Goal: Transaction & Acquisition: Purchase product/service

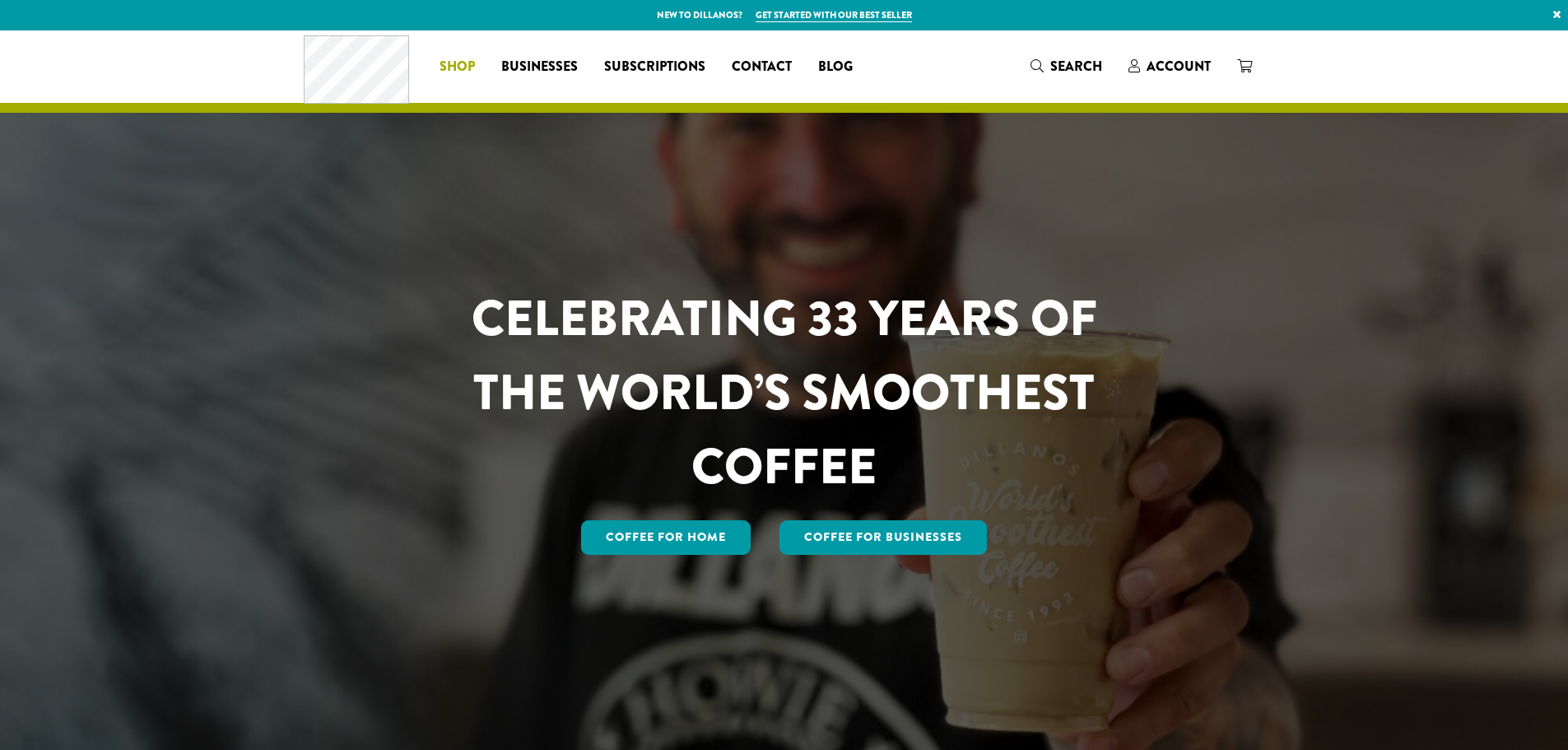
click at [444, 65] on span "Shop" at bounding box center [457, 67] width 35 height 20
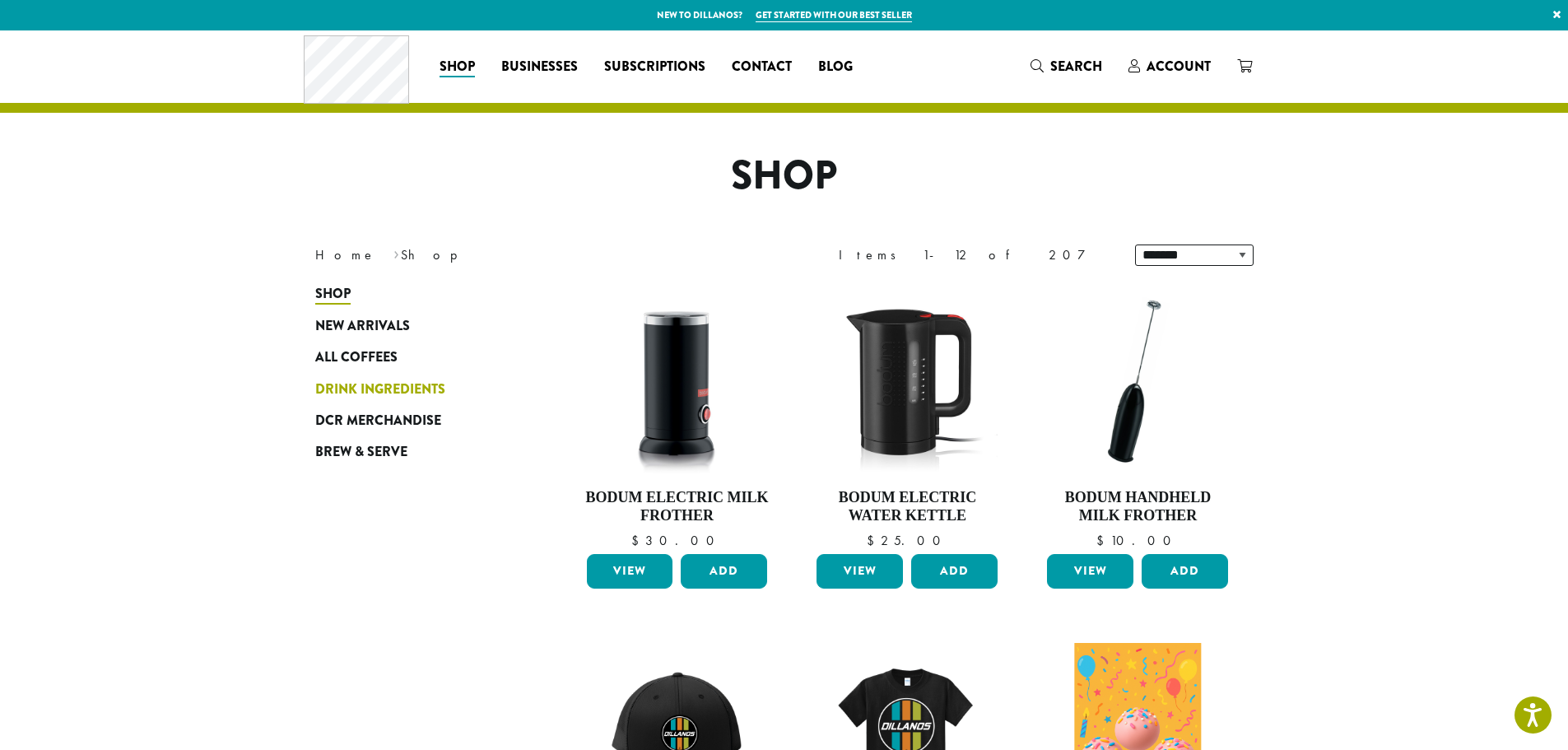
click at [381, 393] on span "Drink Ingredients" at bounding box center [380, 390] width 130 height 20
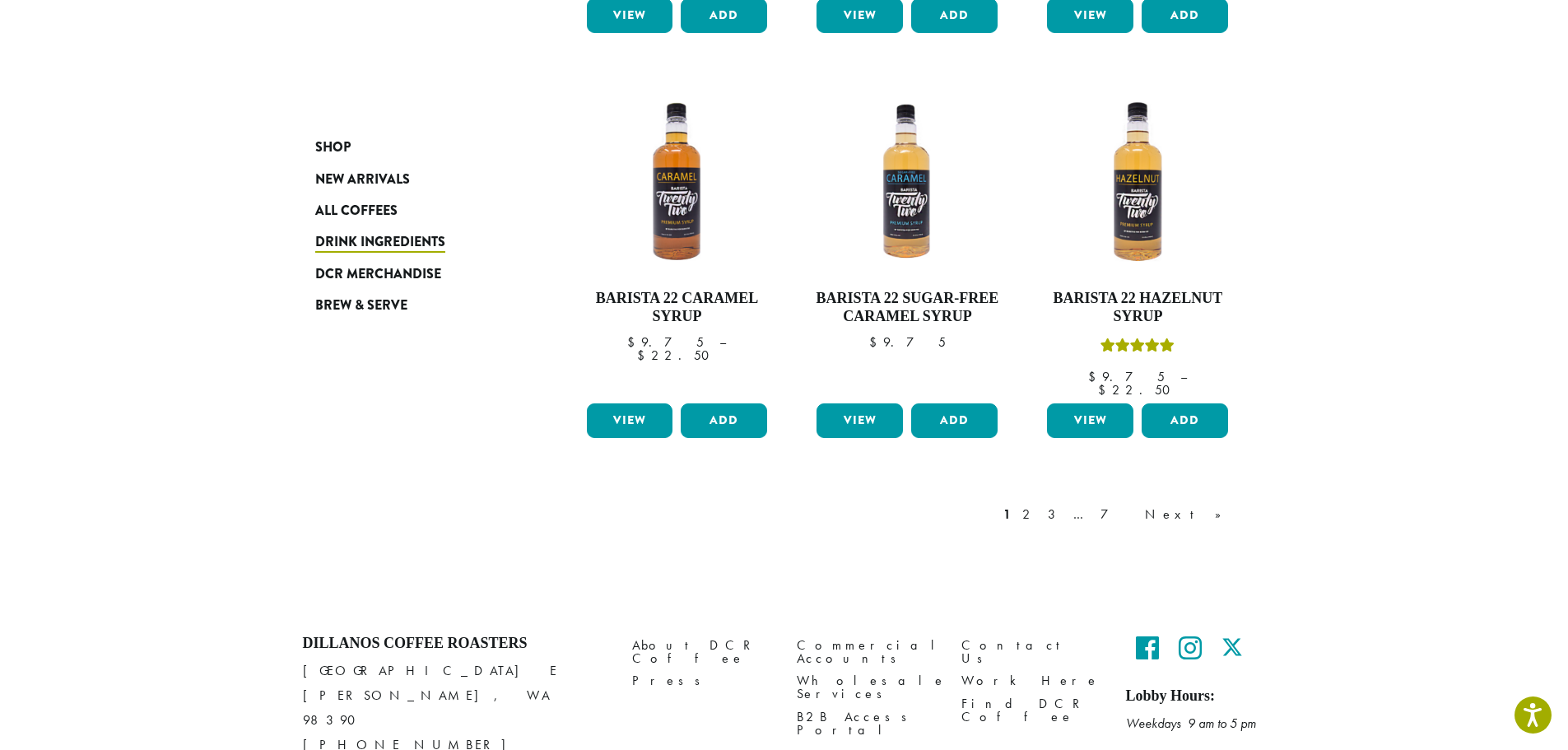
scroll to position [1378, 0]
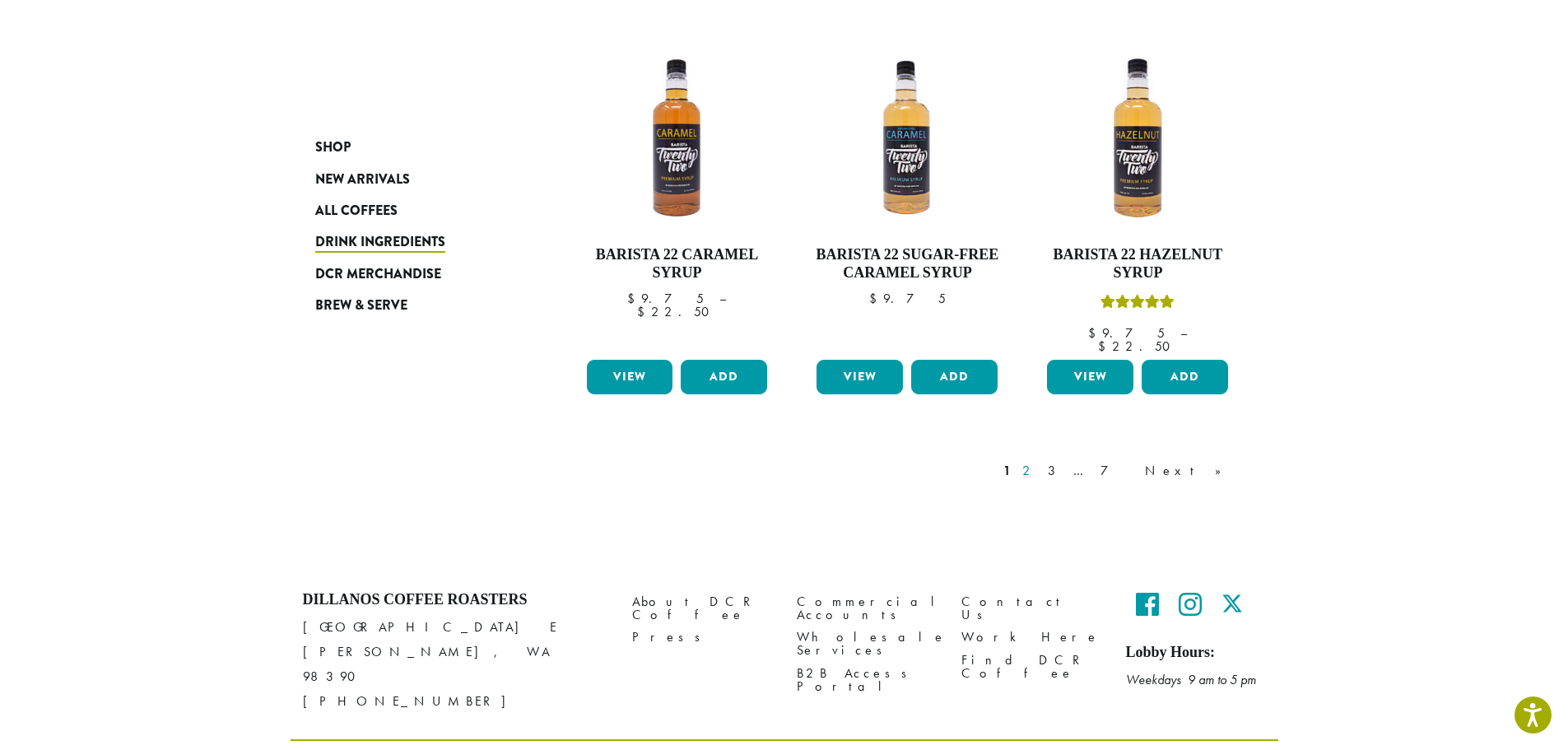
click at [1040, 461] on link "2" at bounding box center [1029, 470] width 20 height 19
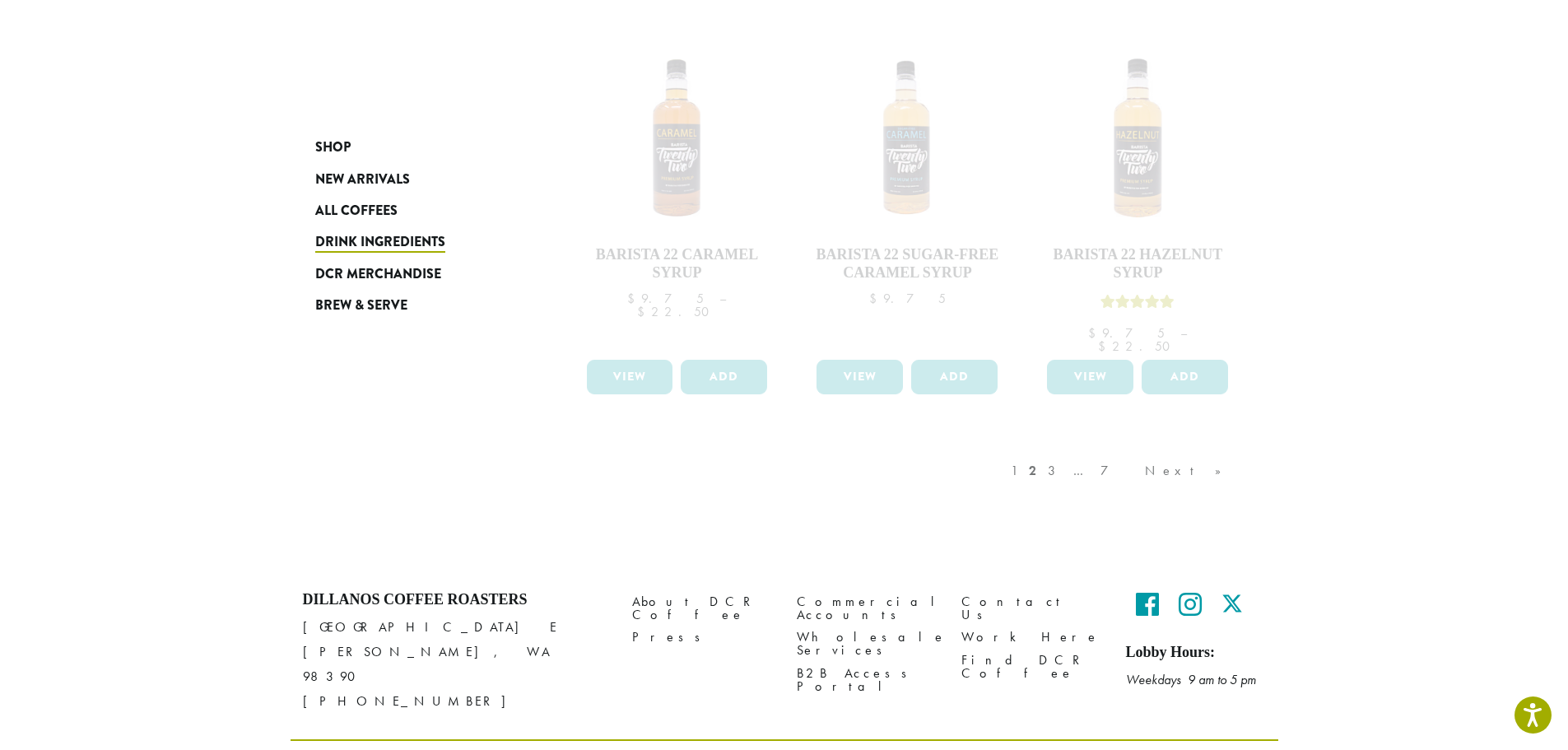
click at [1125, 449] on div "1 2 3 … 7 Next »" at bounding box center [1124, 488] width 234 height 78
click at [1127, 449] on div "1 2 3 … 7 Next »" at bounding box center [1124, 488] width 234 height 78
click at [1123, 449] on div "1 2 3 … 7 Next »" at bounding box center [1124, 488] width 234 height 78
click at [1140, 449] on div "1 2 3 … 7 Next »" at bounding box center [1124, 488] width 234 height 78
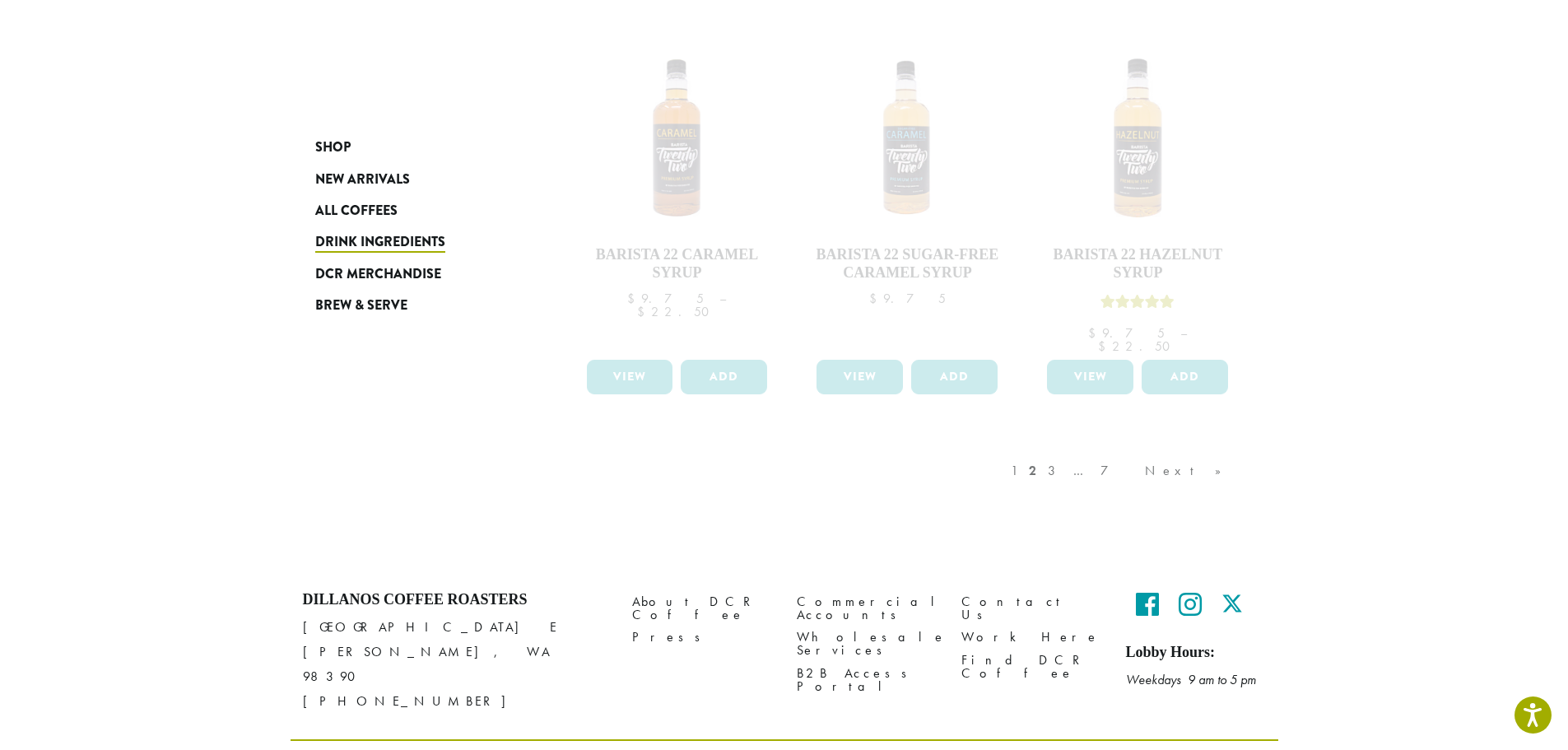
click at [1141, 449] on div "1 2 3 … 7 Next »" at bounding box center [1124, 488] width 234 height 78
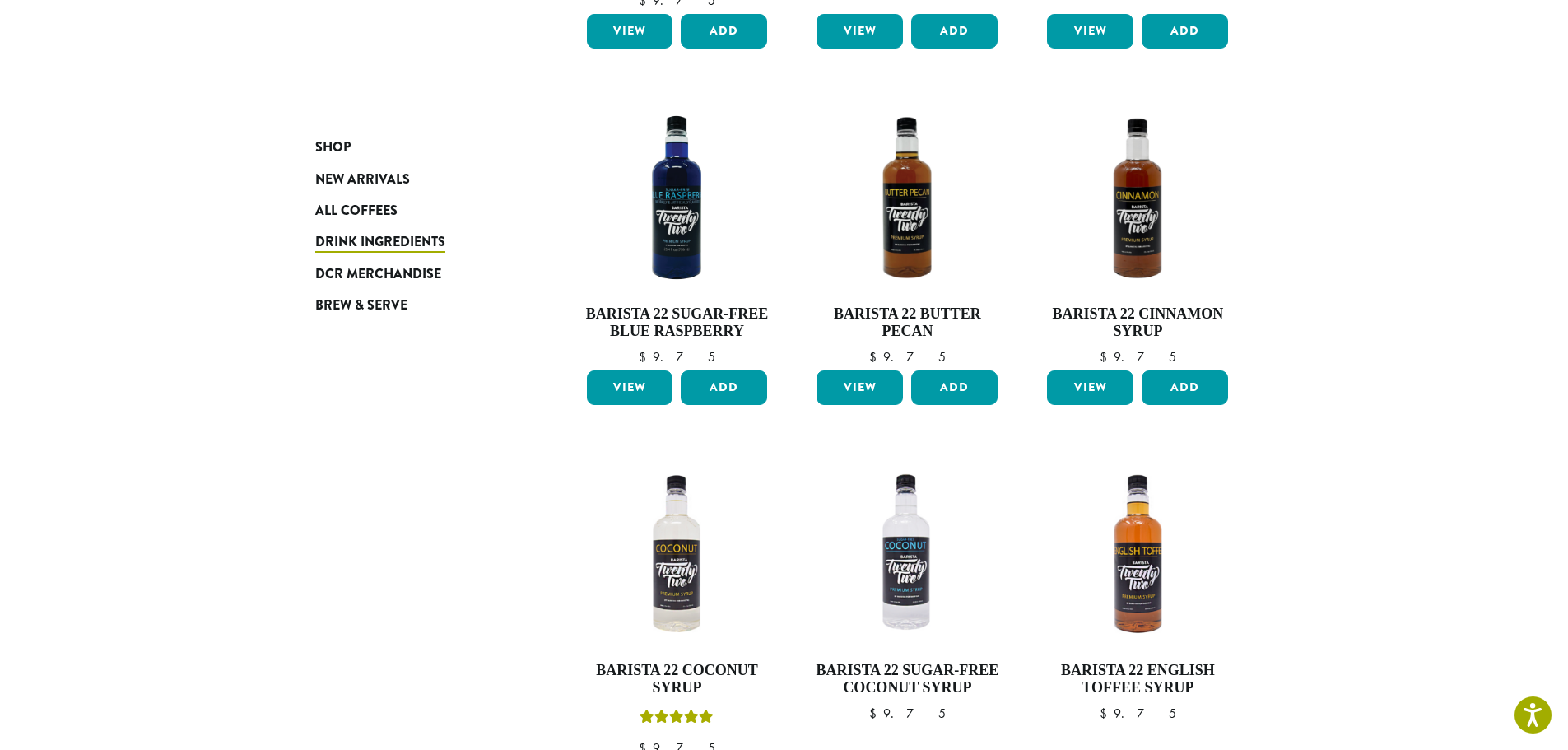
scroll to position [1131, 0]
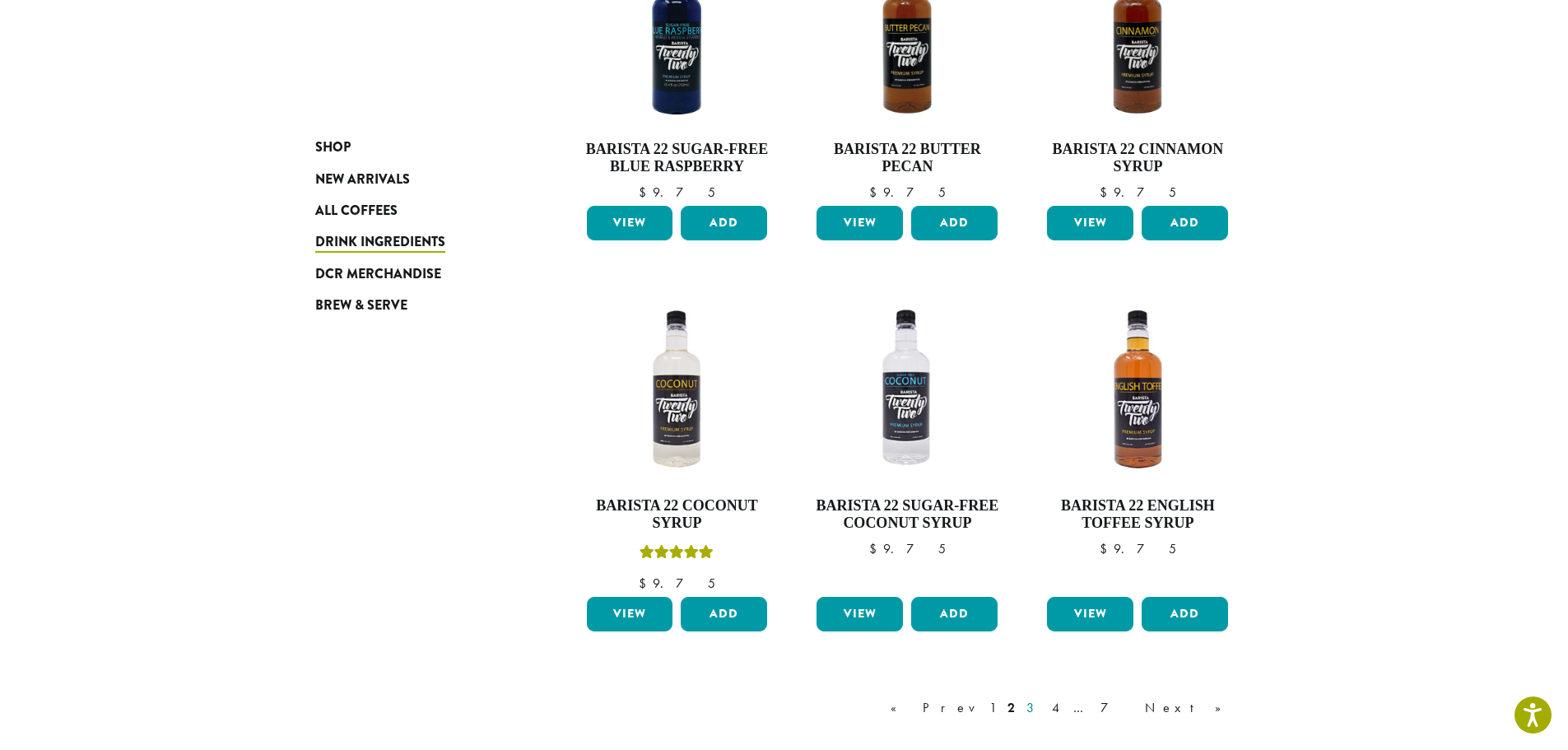
click at [1043, 711] on link "3" at bounding box center [1033, 708] width 20 height 19
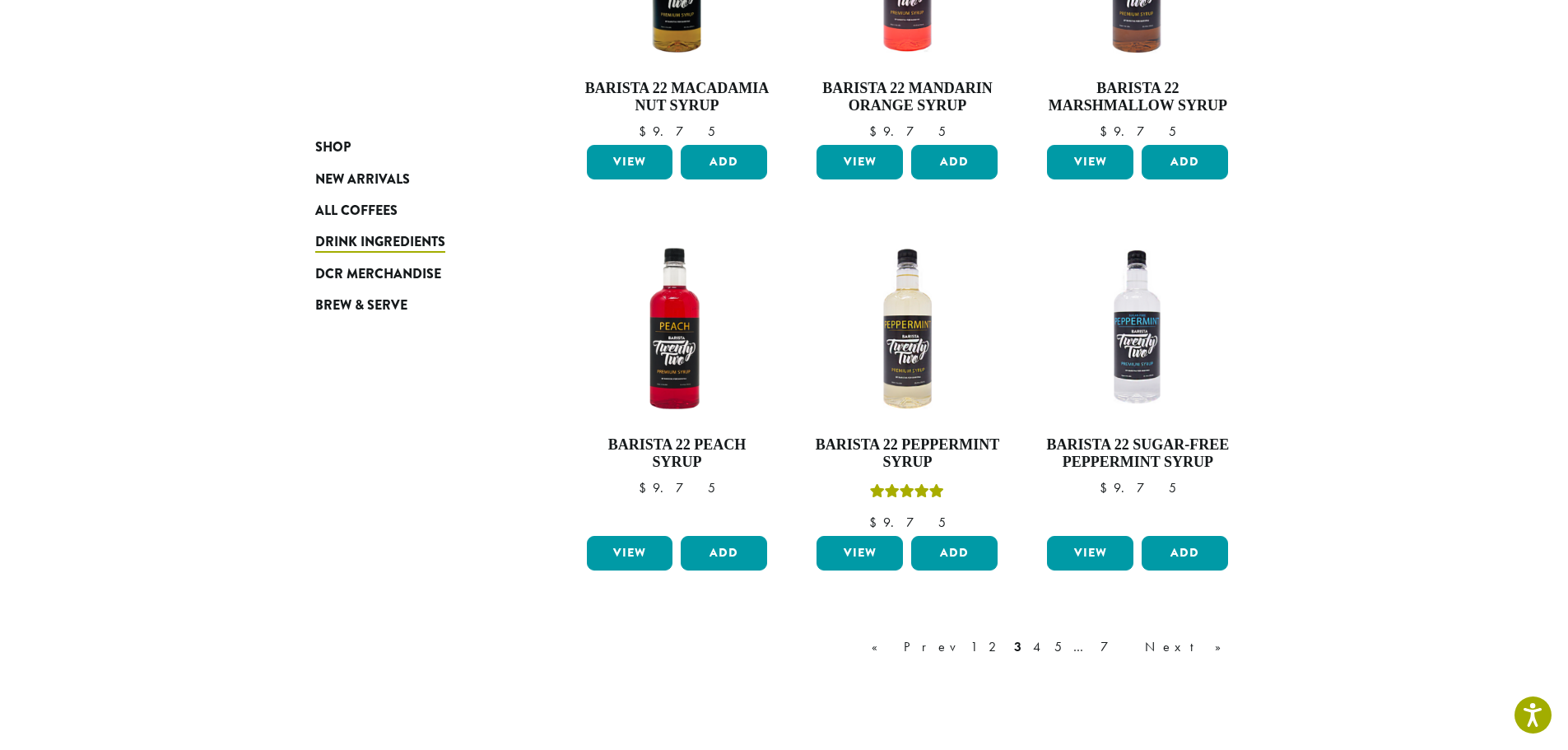
scroll to position [1317, 0]
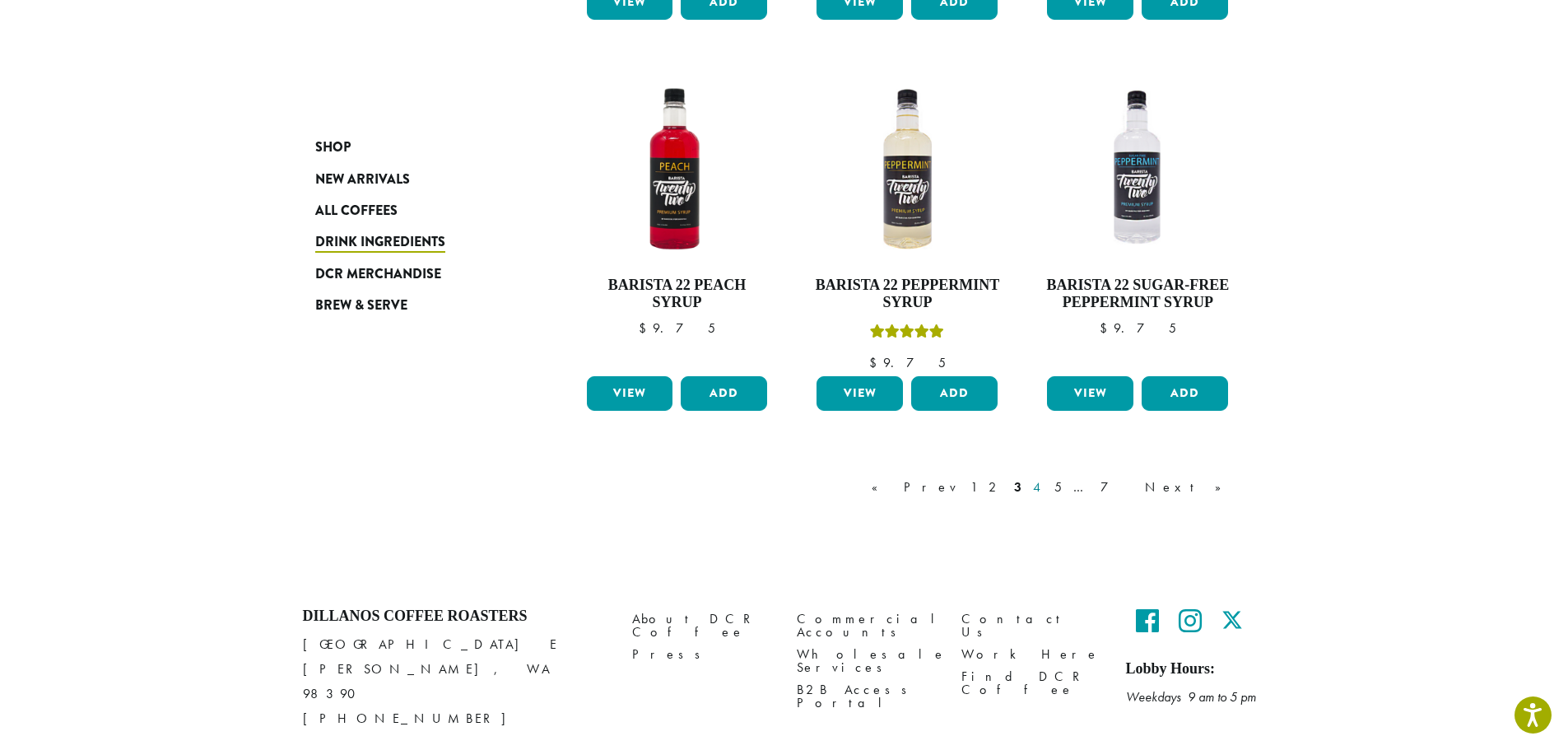
click at [1046, 489] on link "4" at bounding box center [1038, 487] width 17 height 19
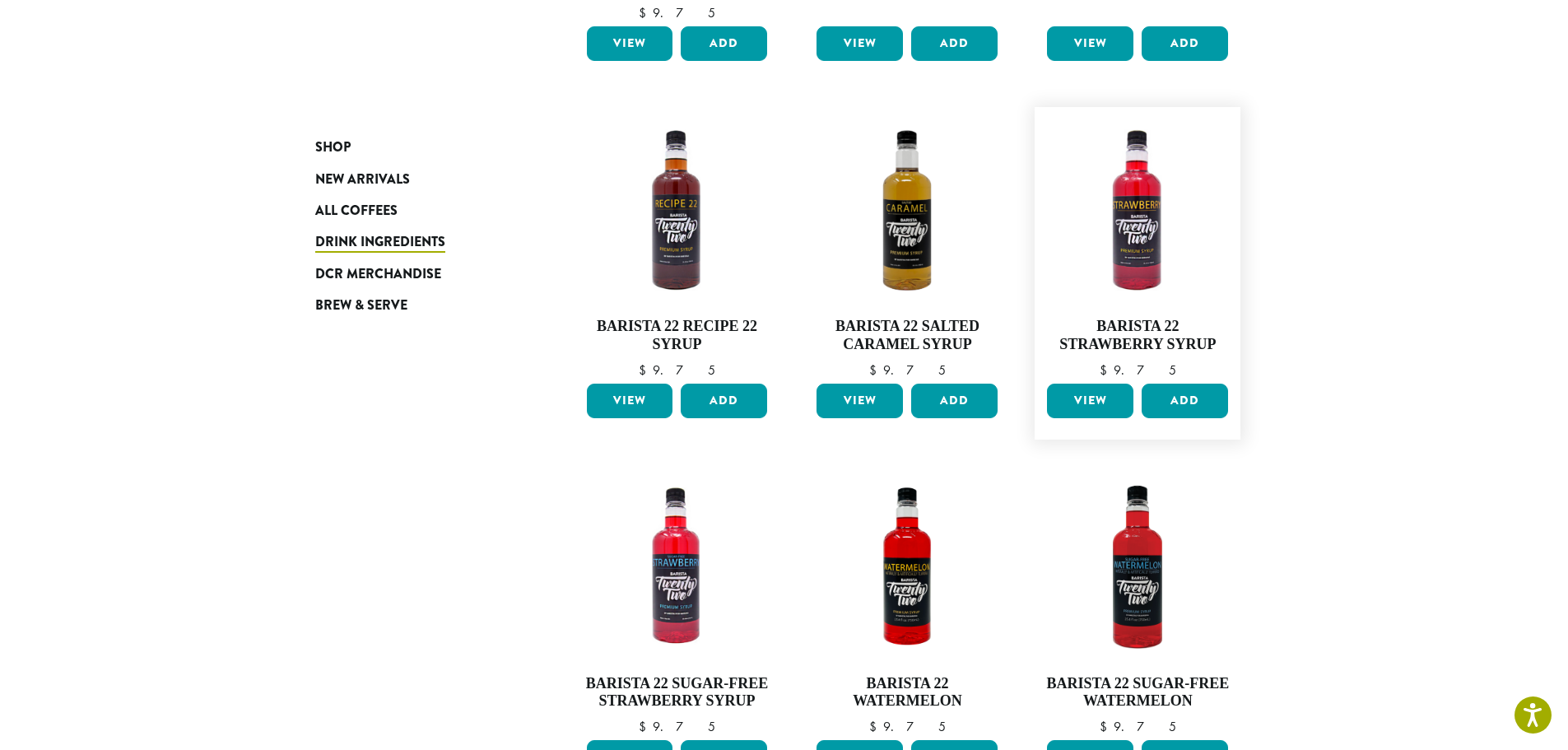
scroll to position [1071, 0]
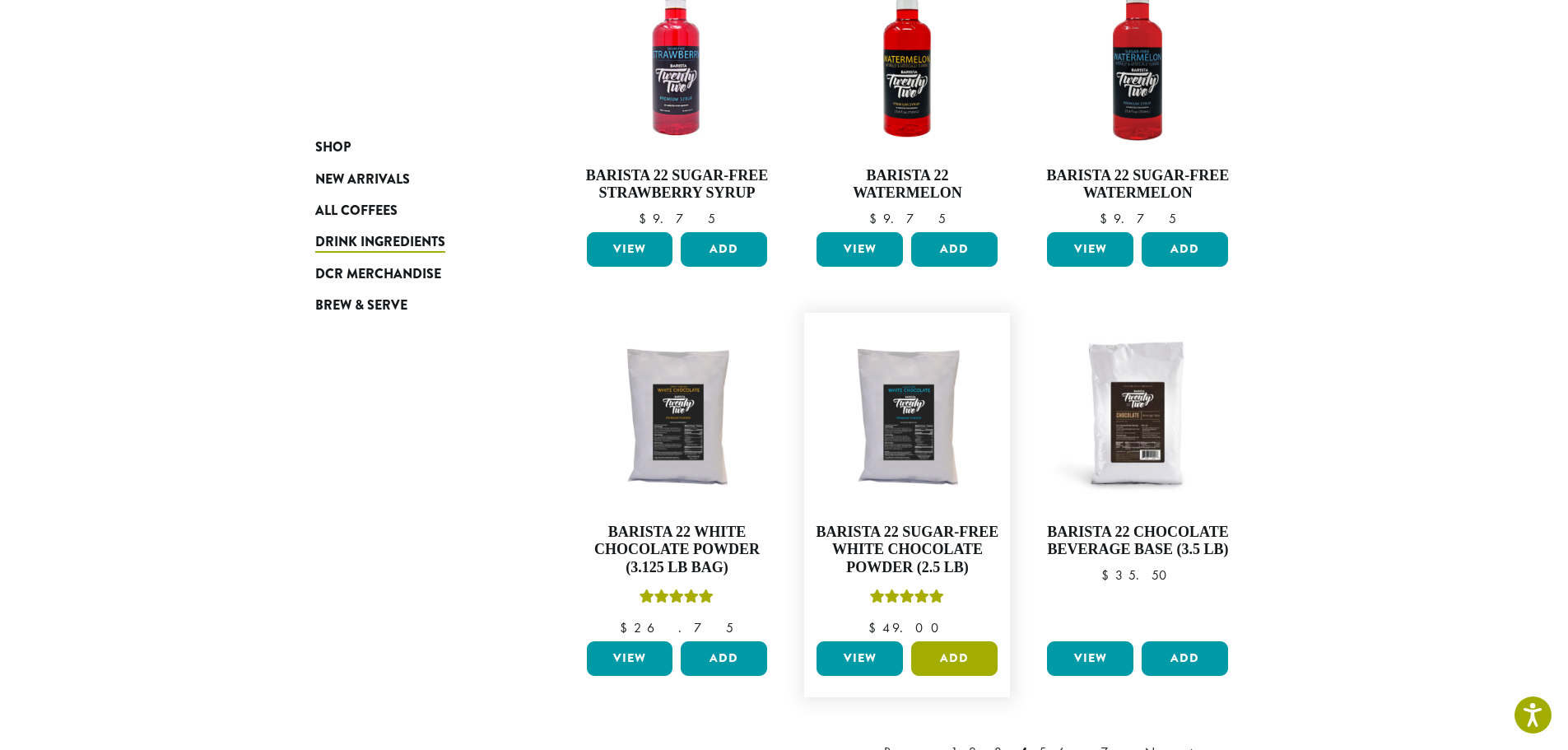
click at [950, 651] on button "Add" at bounding box center [955, 658] width 87 height 34
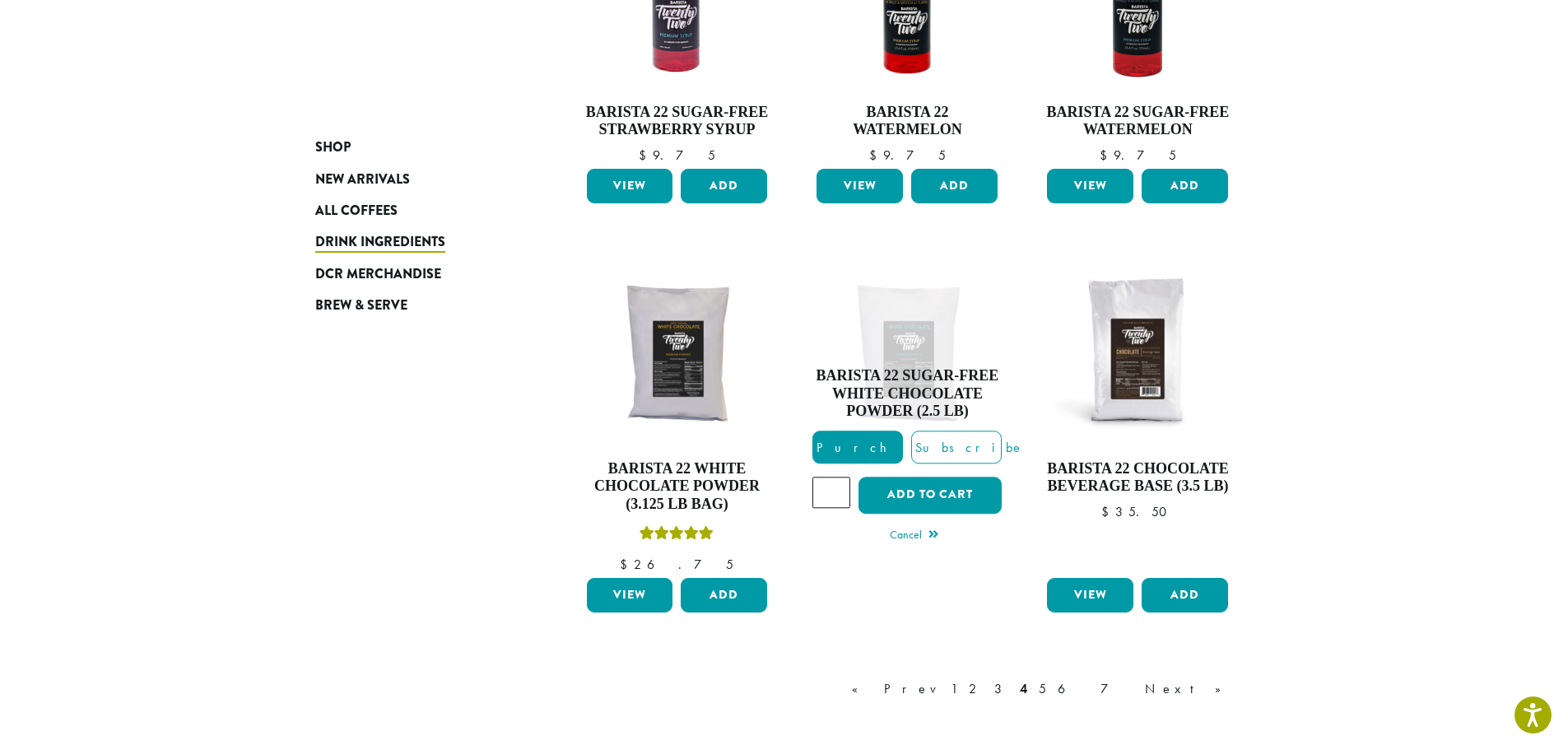
scroll to position [1153, 0]
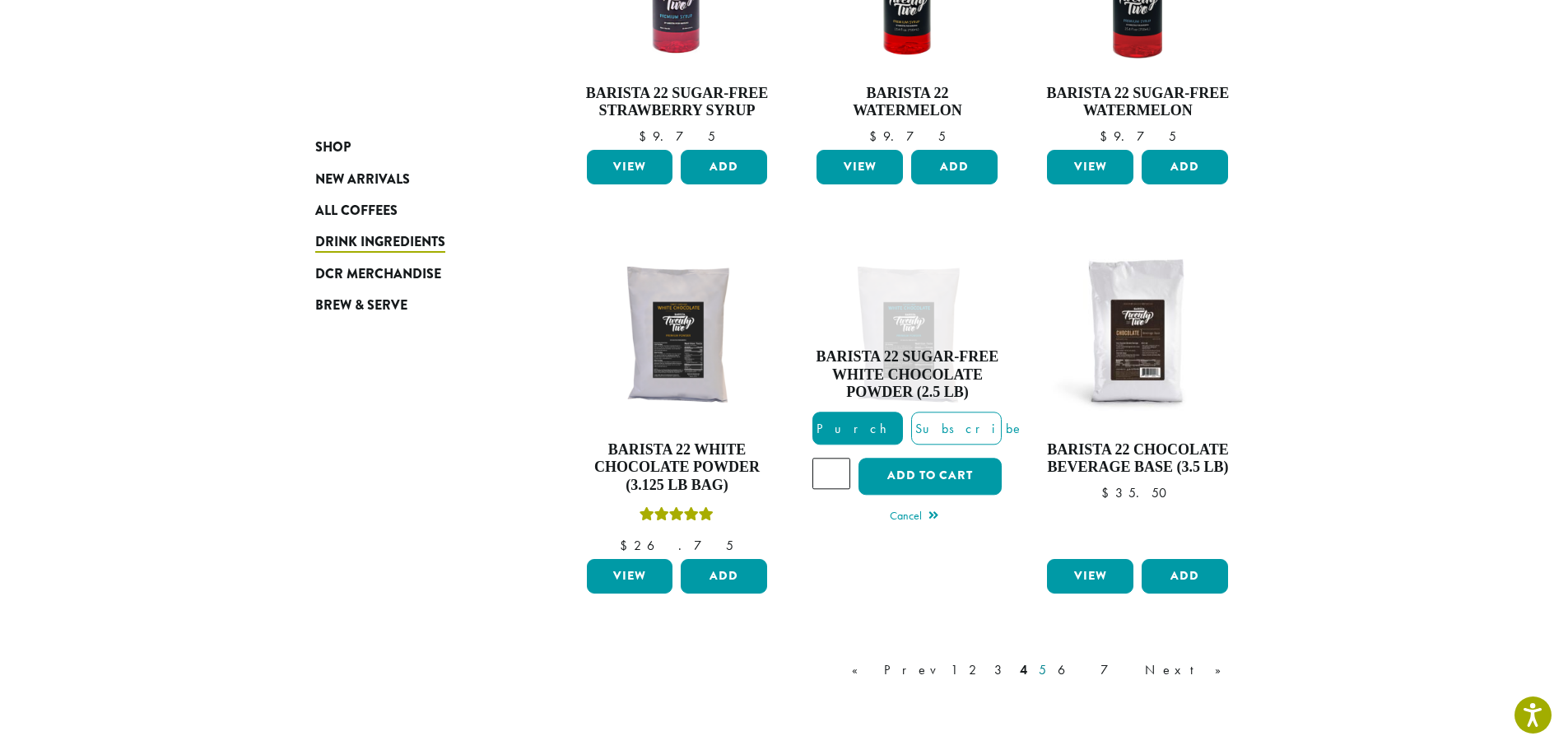
click at [1049, 672] on link "5" at bounding box center [1042, 670] width 14 height 19
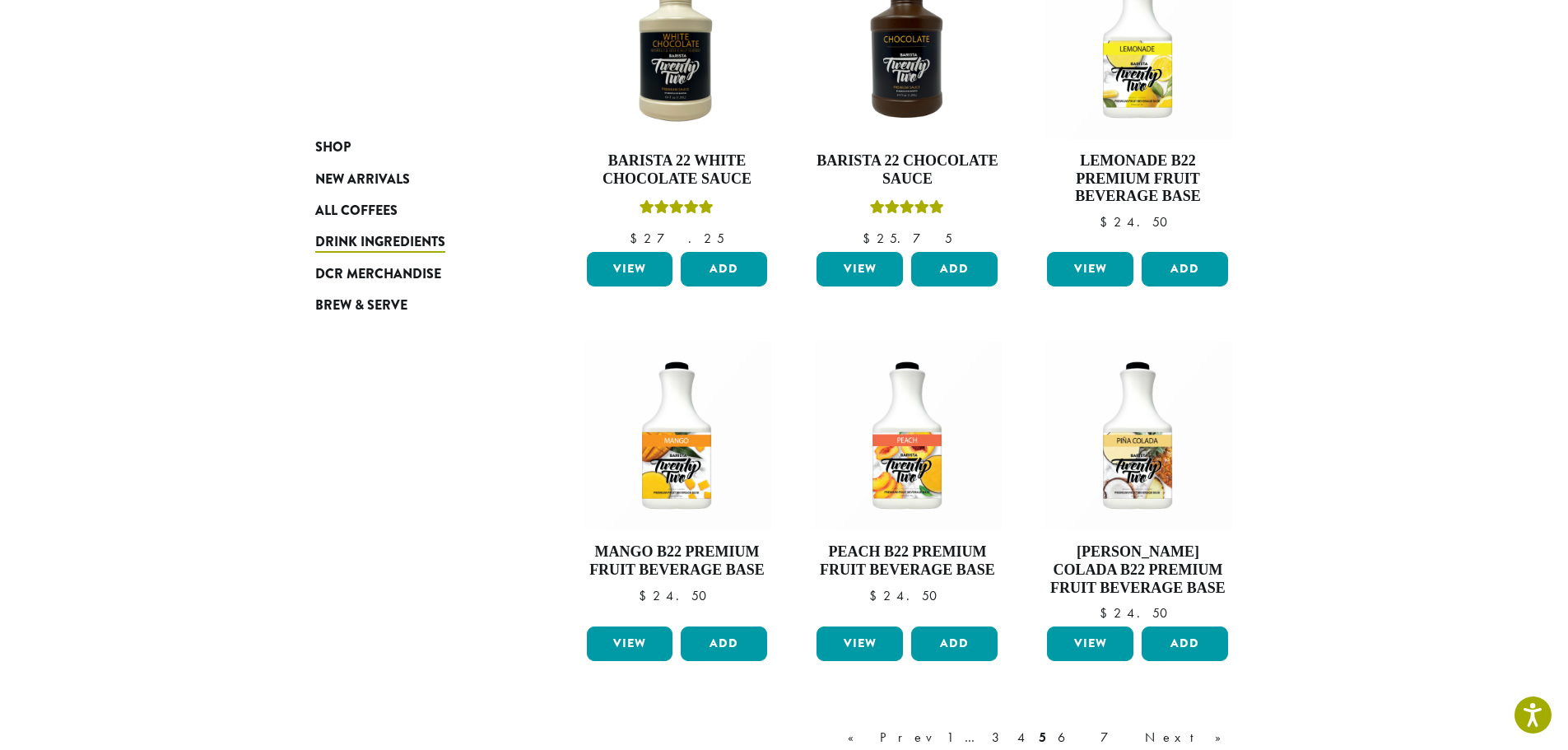
scroll to position [1235, 0]
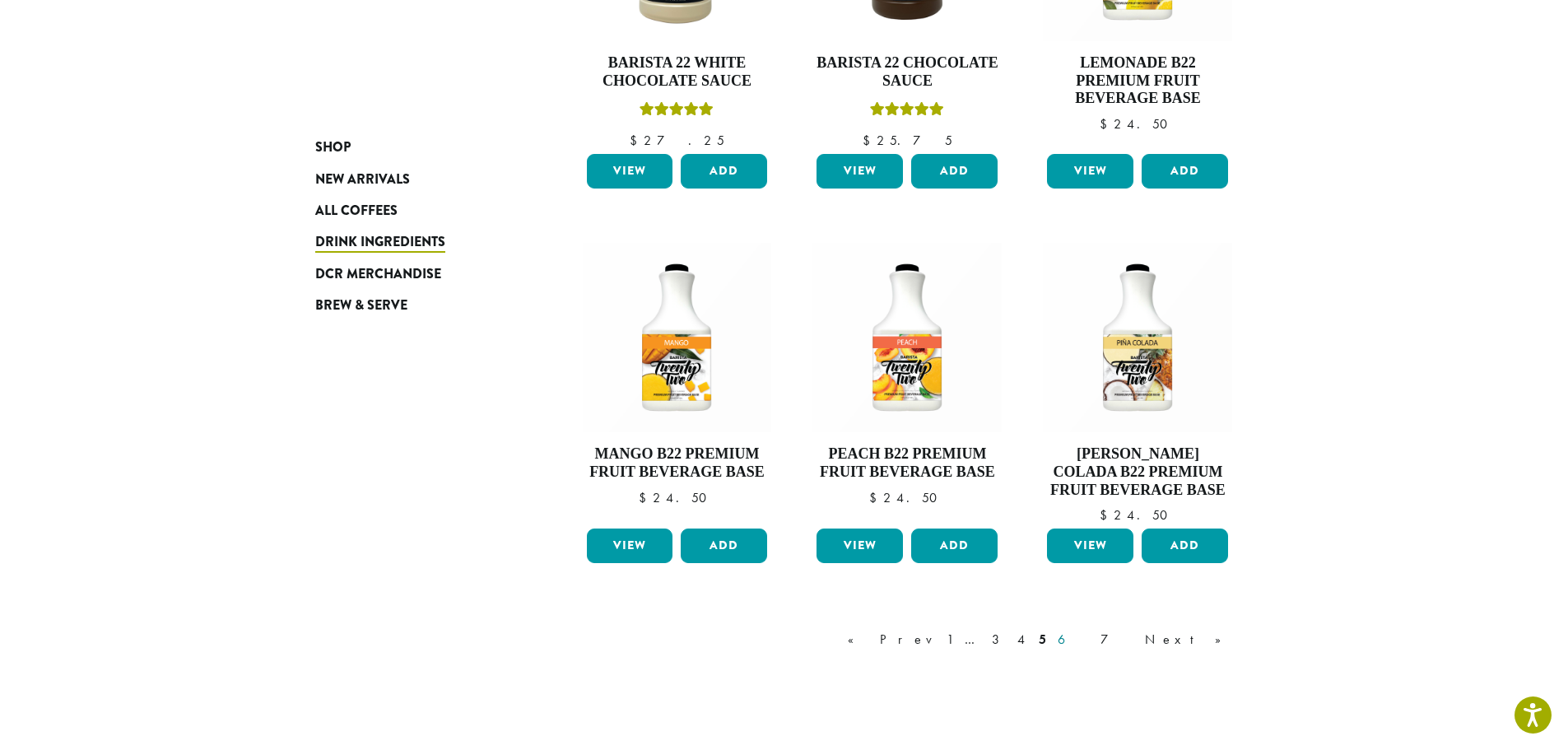
click at [1092, 647] on link "6" at bounding box center [1073, 639] width 38 height 19
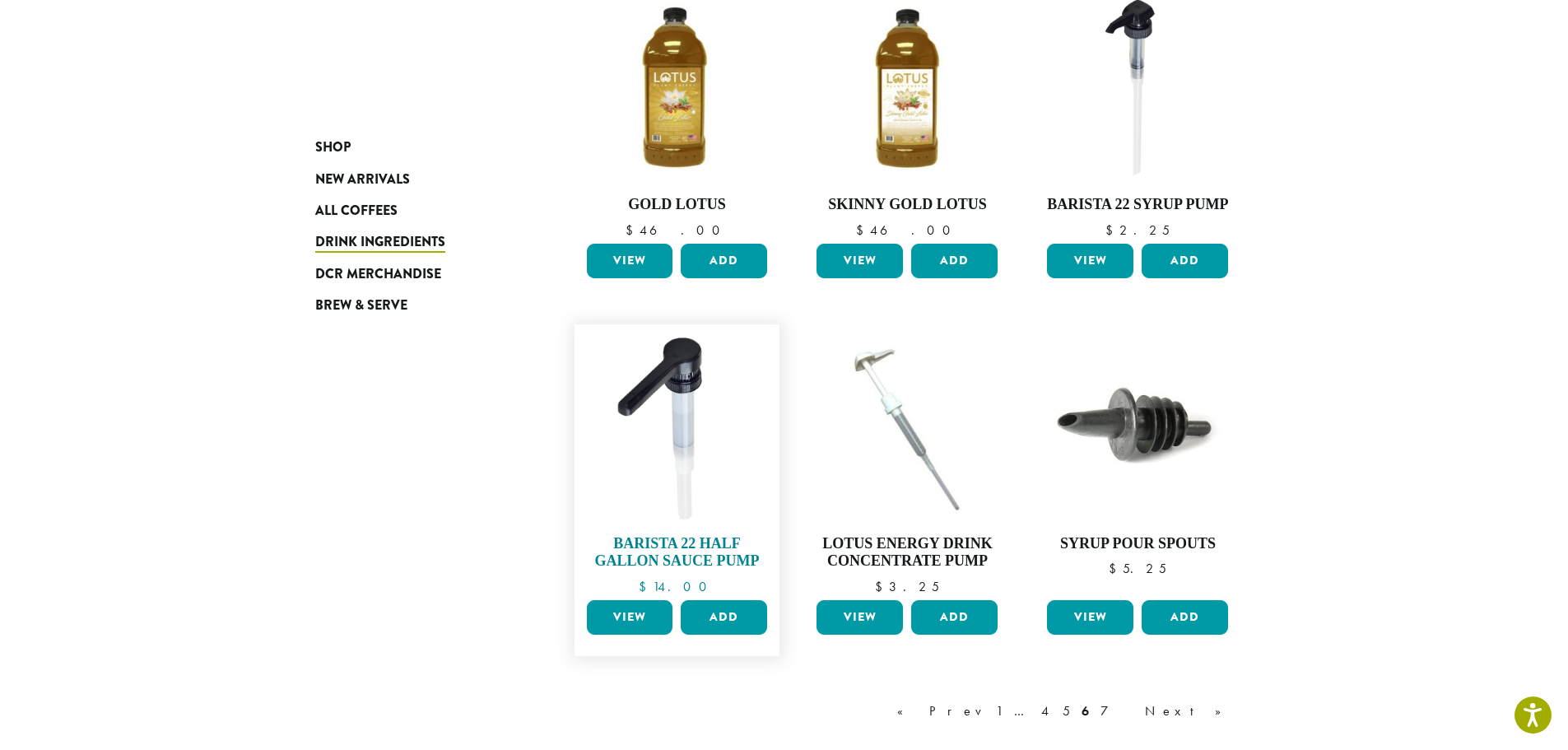
scroll to position [1071, 0]
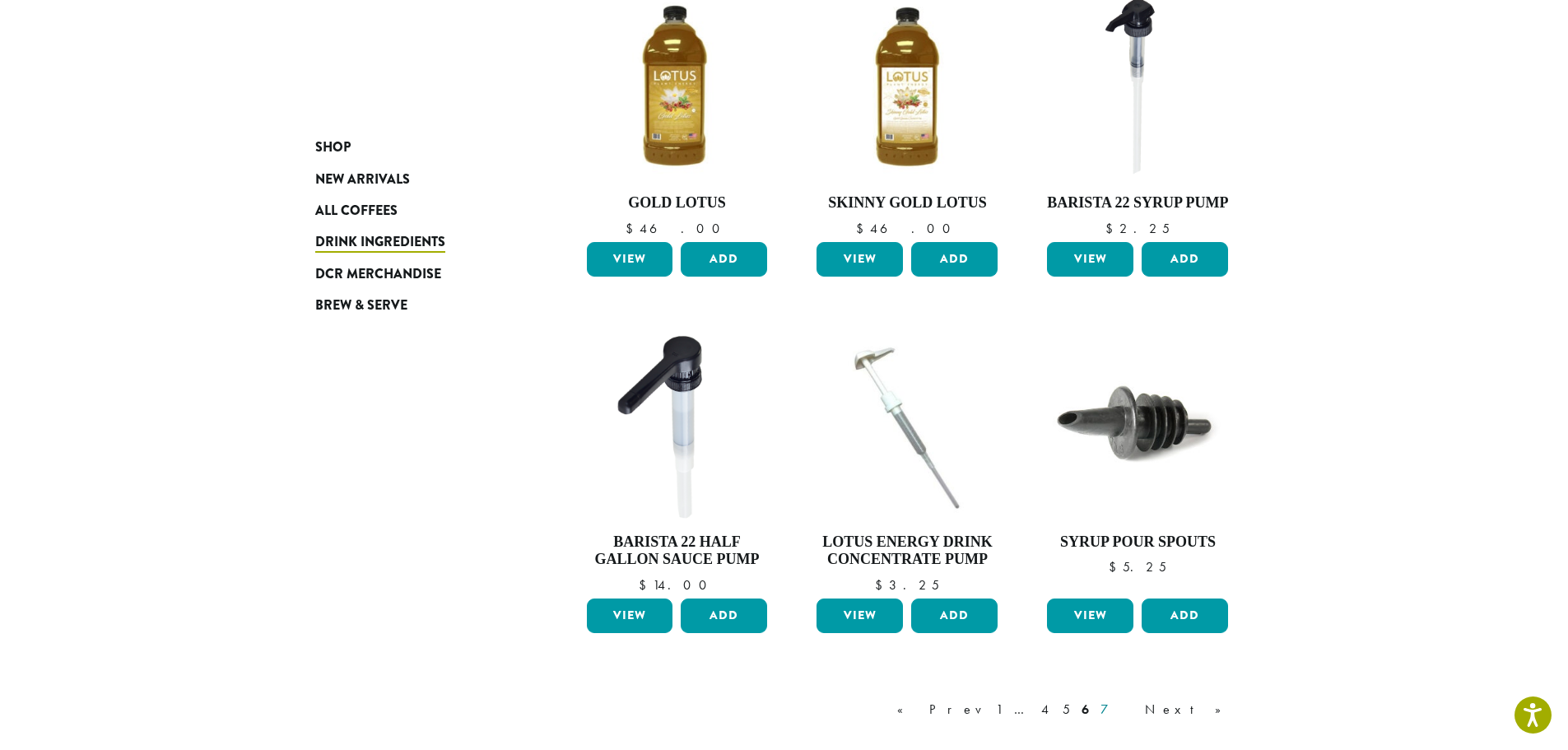
click at [1137, 700] on link "7" at bounding box center [1116, 709] width 40 height 19
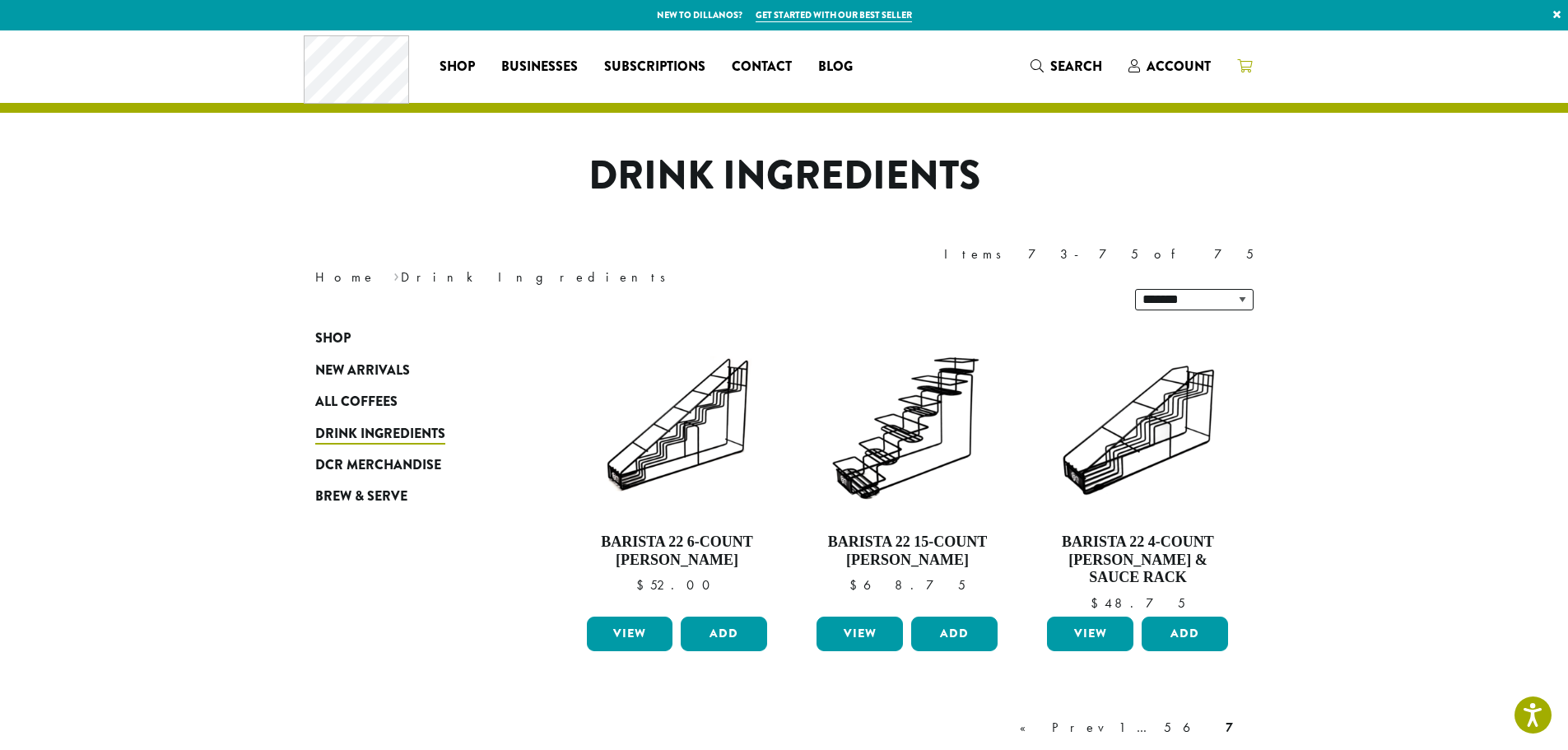
click at [1247, 58] on span at bounding box center [1245, 67] width 15 height 20
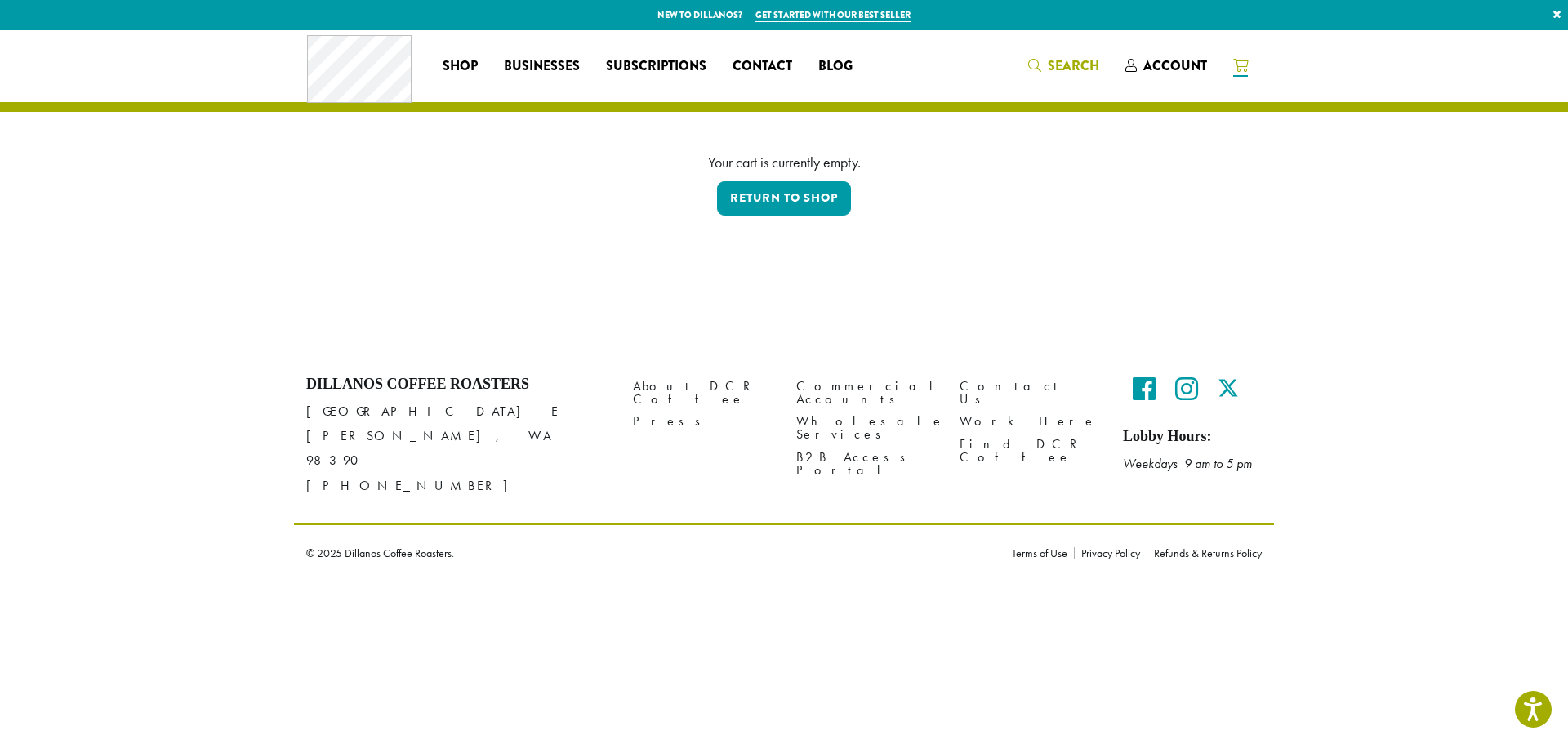
click at [1051, 64] on span "Search" at bounding box center [1074, 65] width 51 height 18
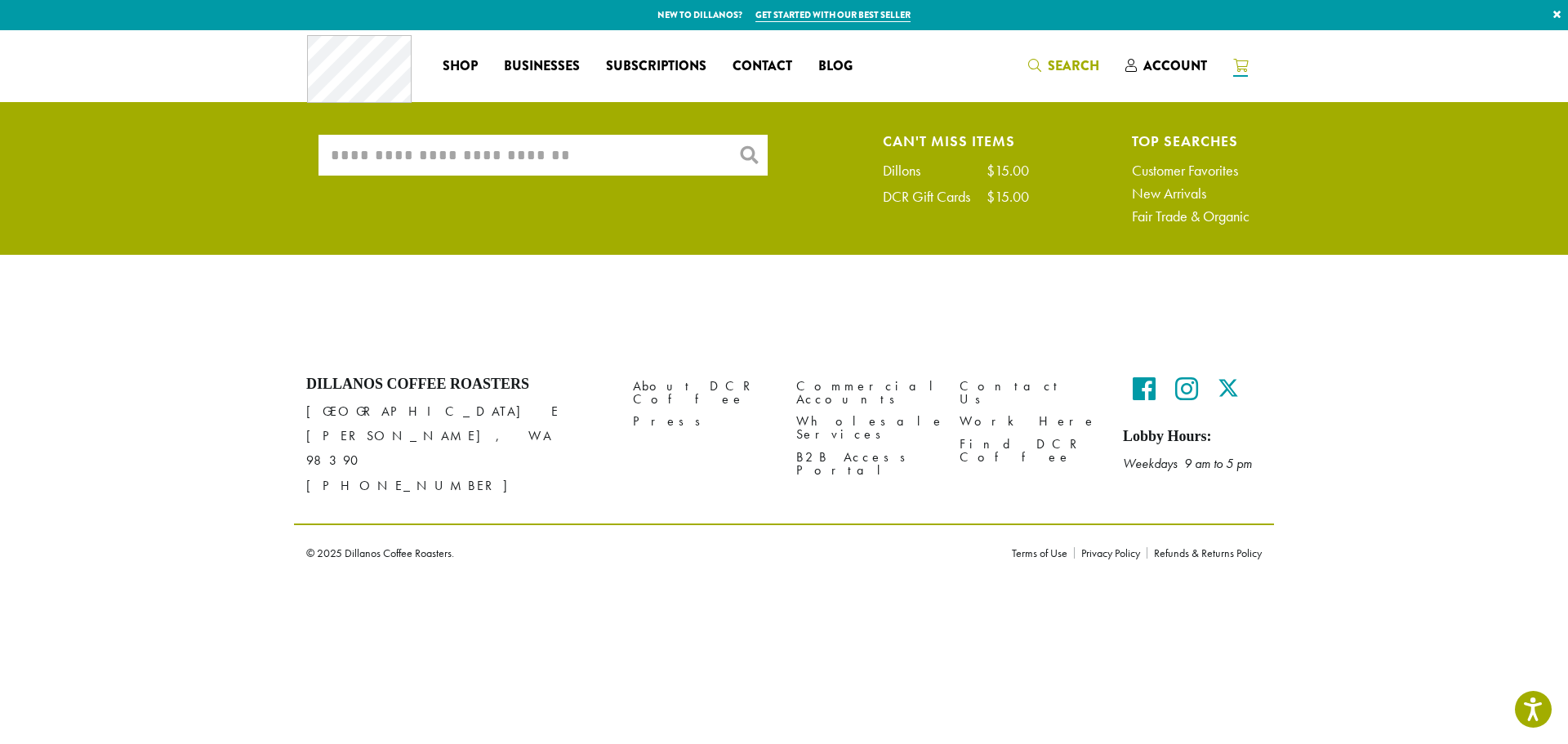
click at [577, 162] on input "What are you searching for?" at bounding box center [543, 155] width 449 height 41
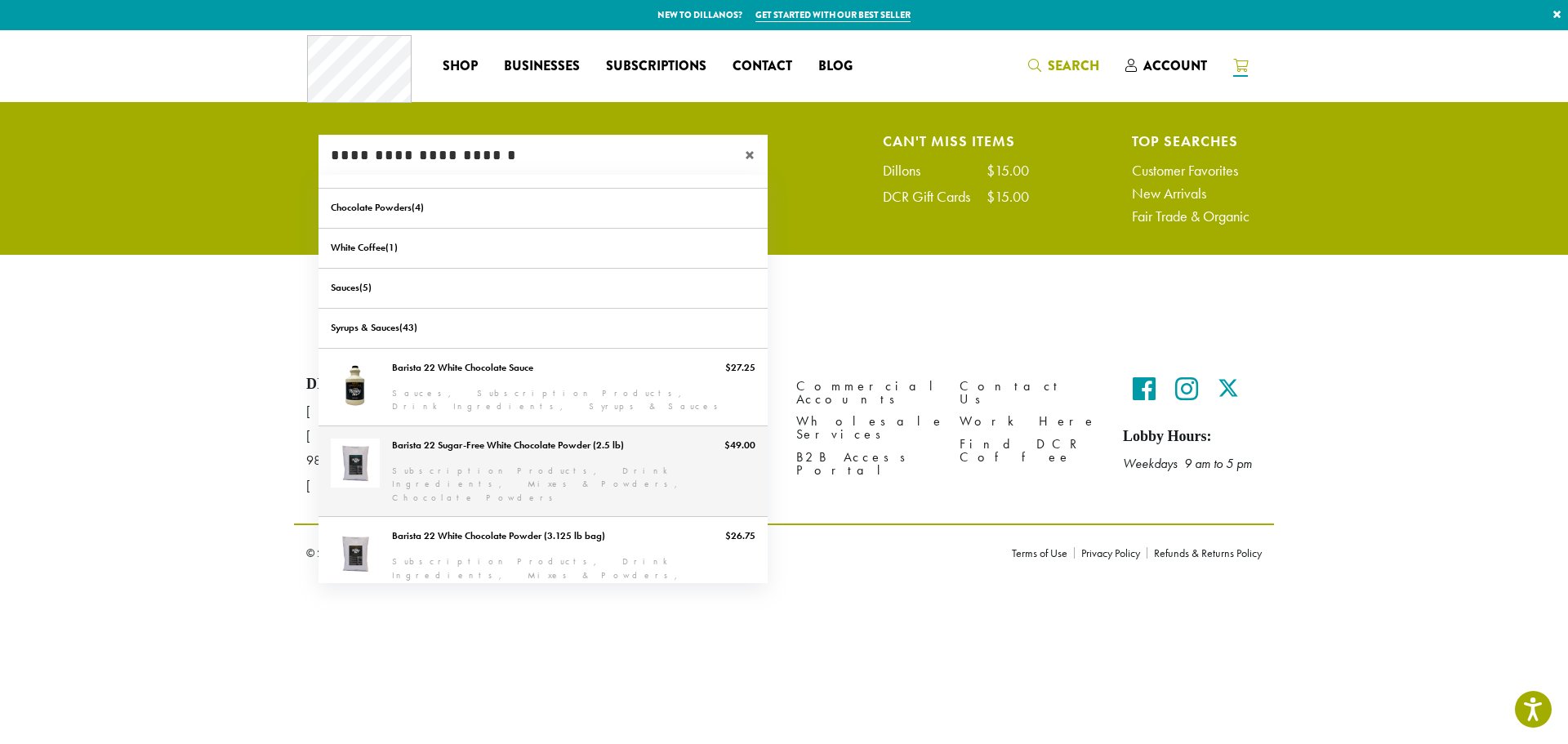
type input "**********"
click at [630, 451] on link "Barista 22 Sugar-Free White Chocolate Powder (2.5 lb)" at bounding box center [543, 471] width 449 height 91
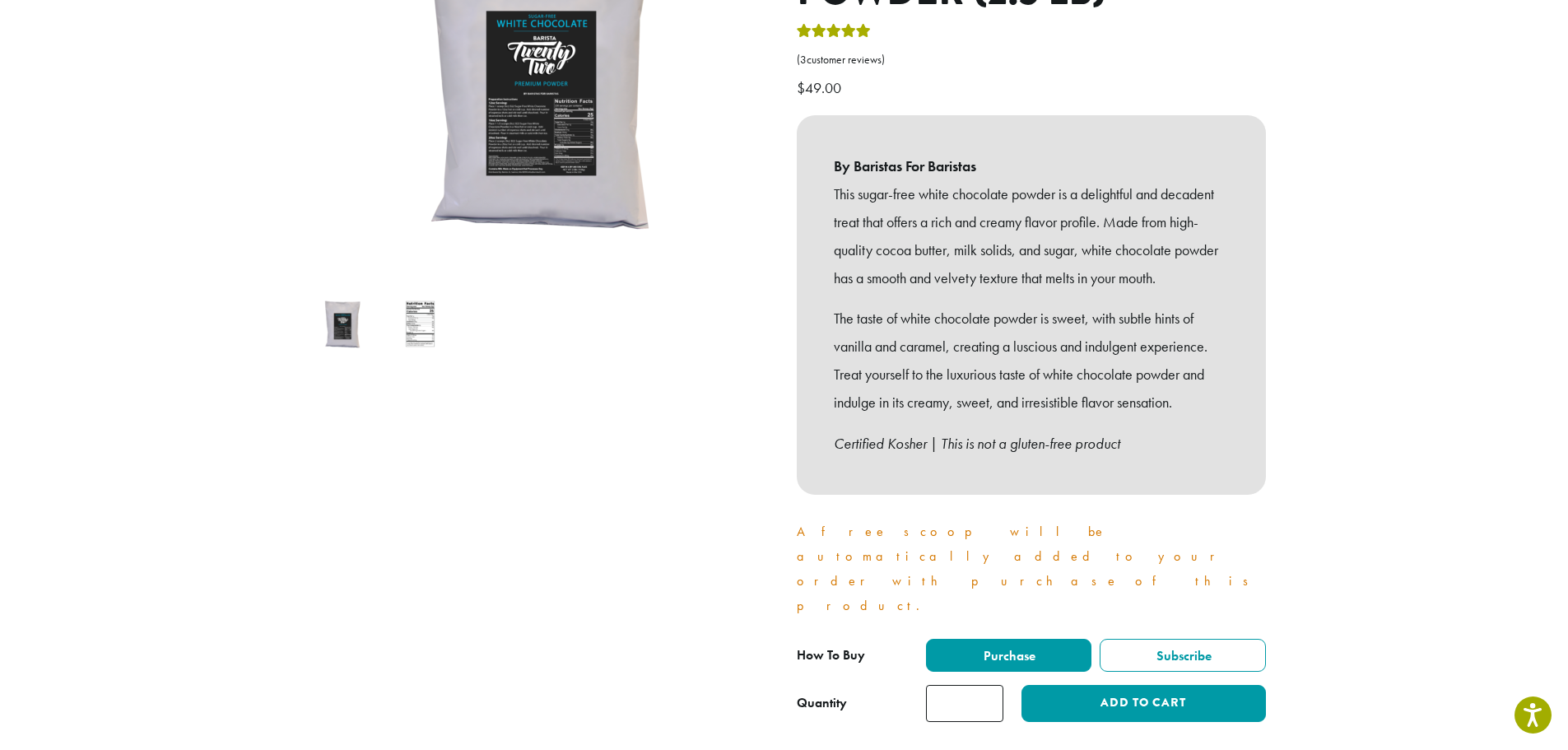
scroll to position [494, 0]
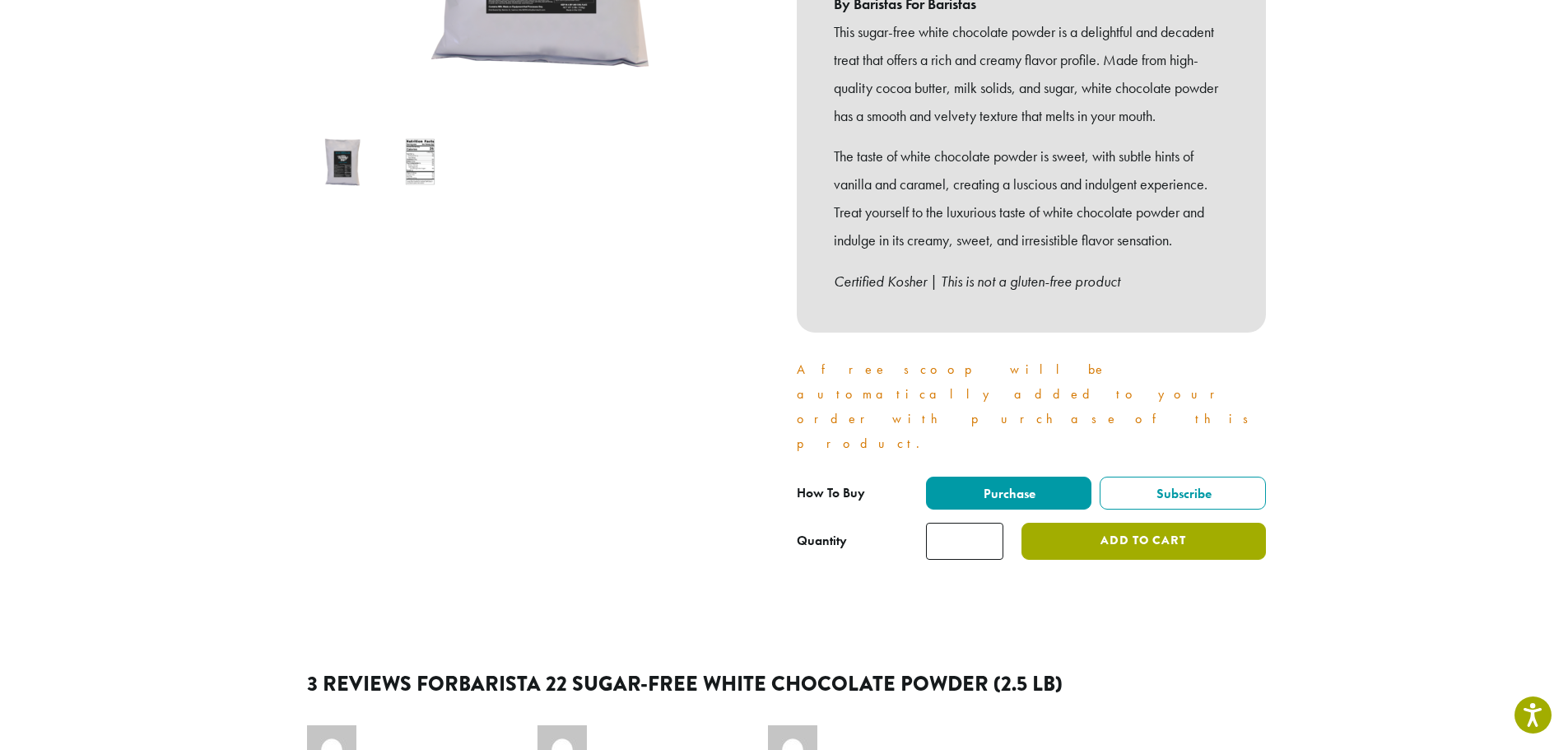
click at [1129, 523] on button "Add to cart" at bounding box center [1143, 541] width 244 height 37
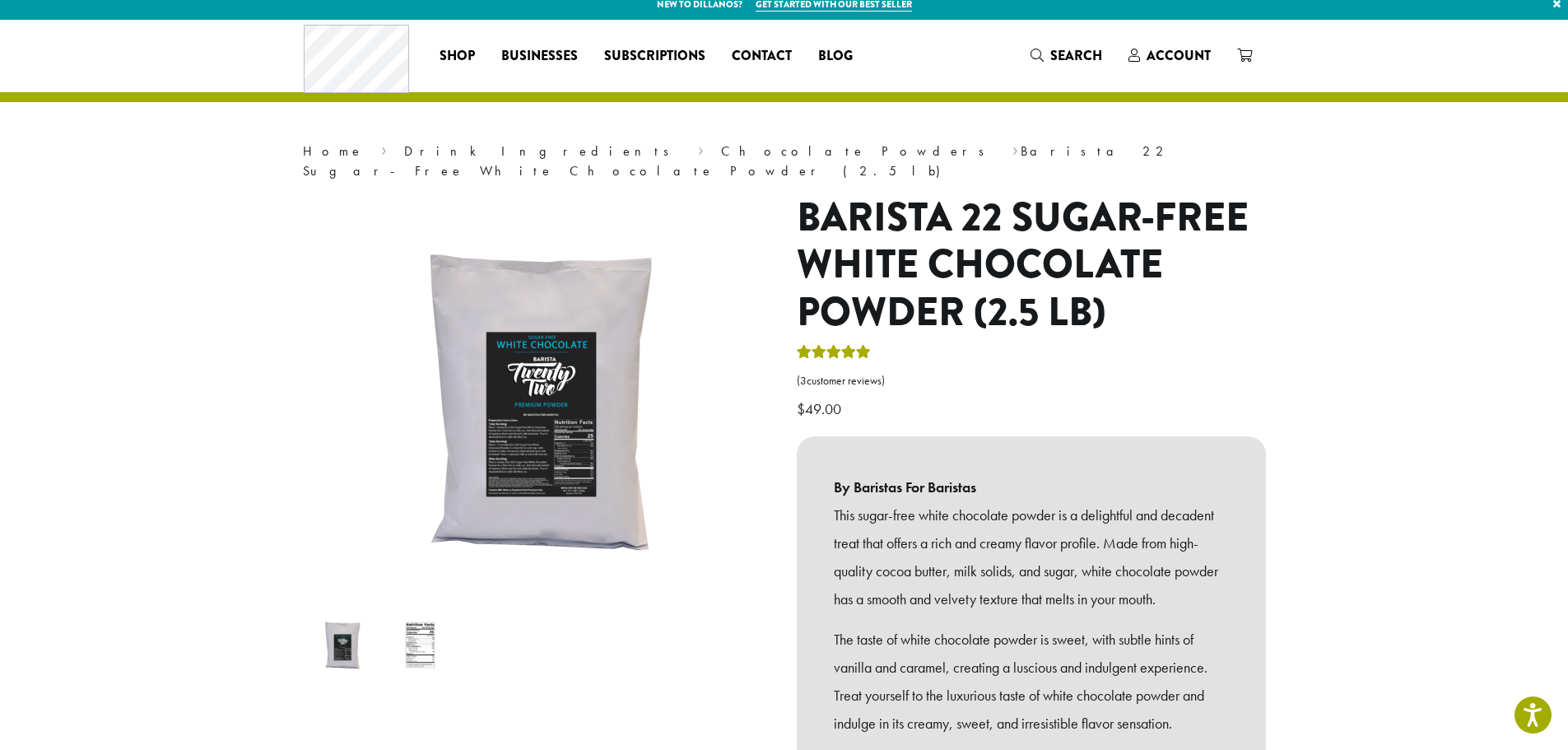
scroll to position [494, 0]
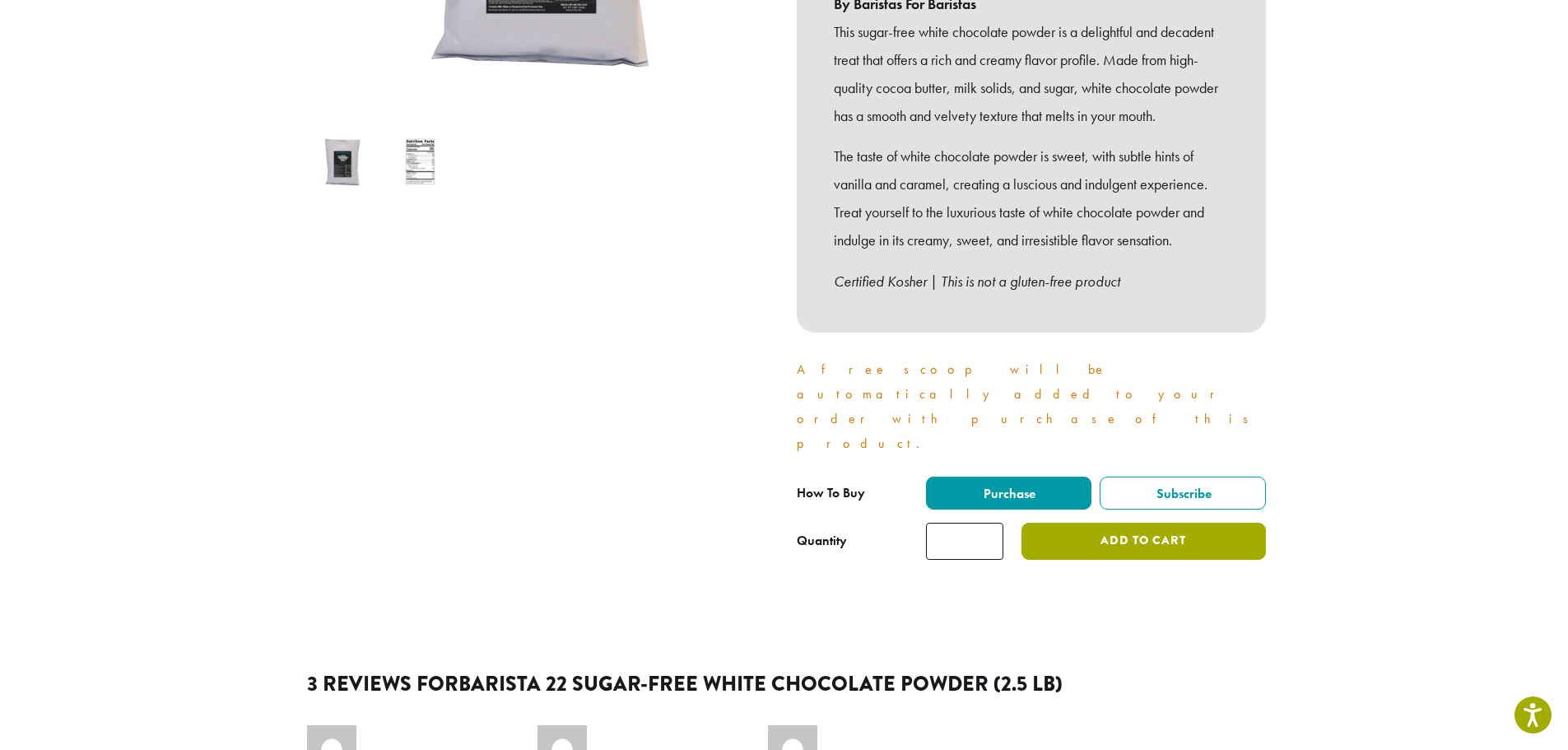
click at [1138, 523] on button "Add to cart" at bounding box center [1143, 541] width 244 height 37
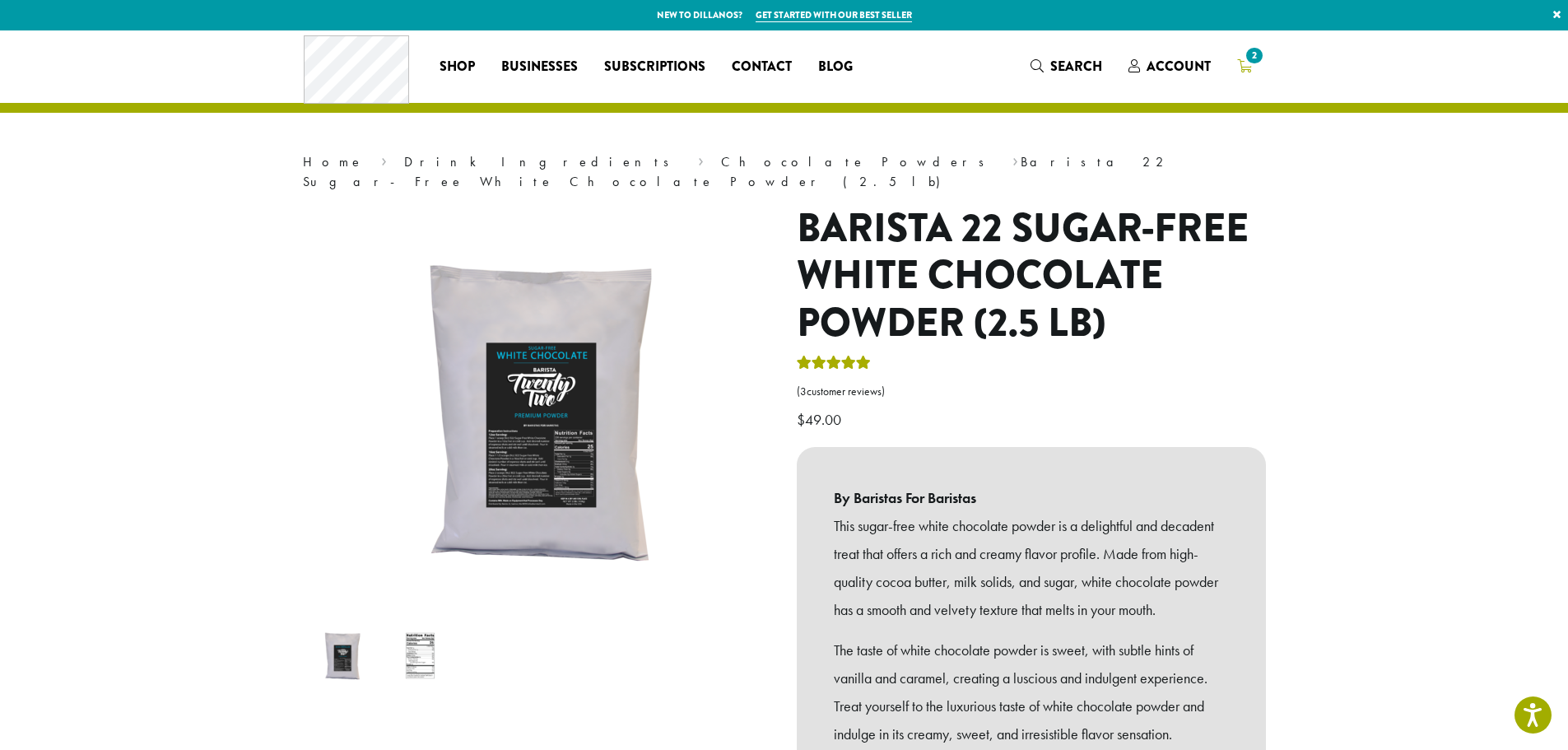
click at [1252, 62] on span "2" at bounding box center [1254, 55] width 22 height 22
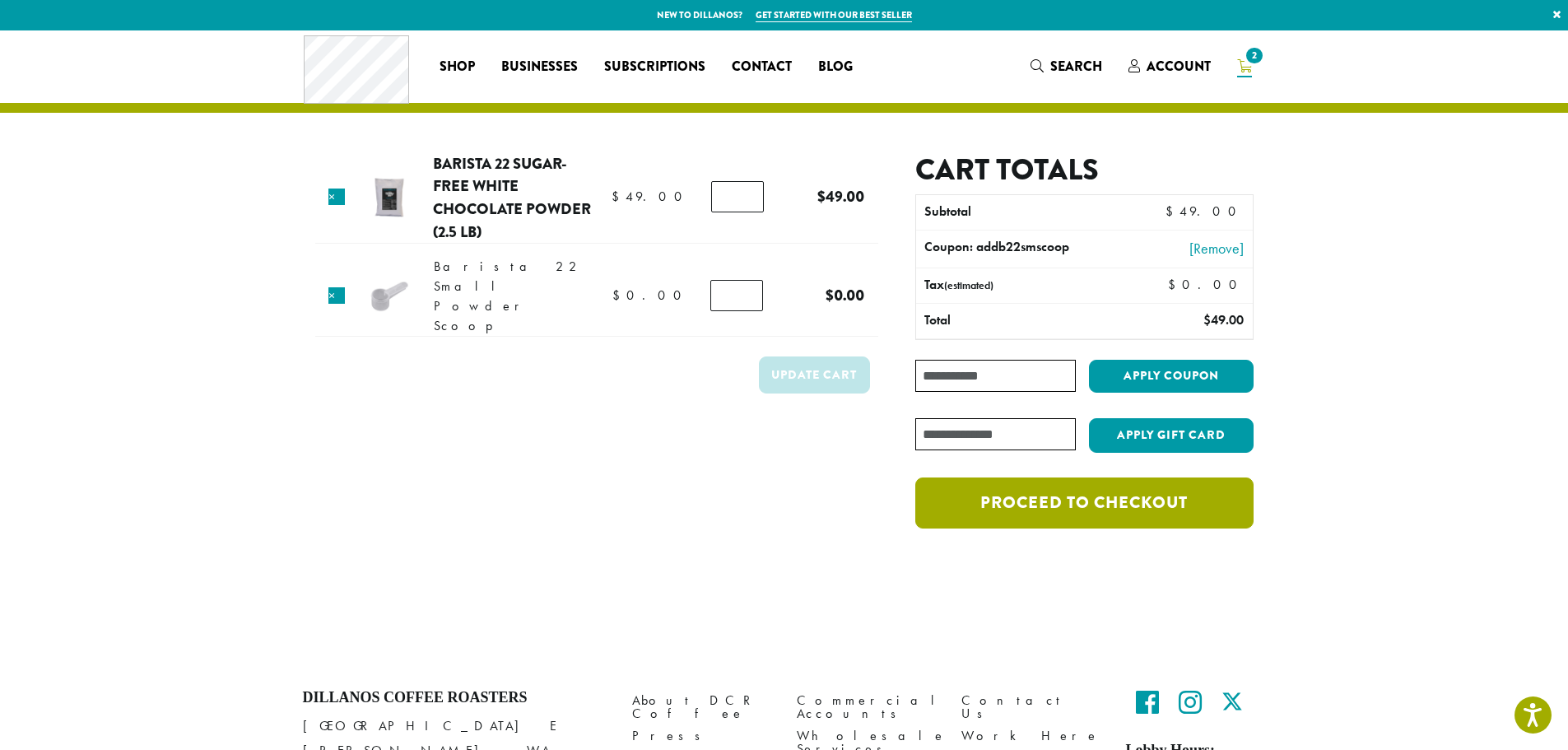
click at [1112, 514] on link "Proceed to checkout" at bounding box center [1083, 502] width 337 height 51
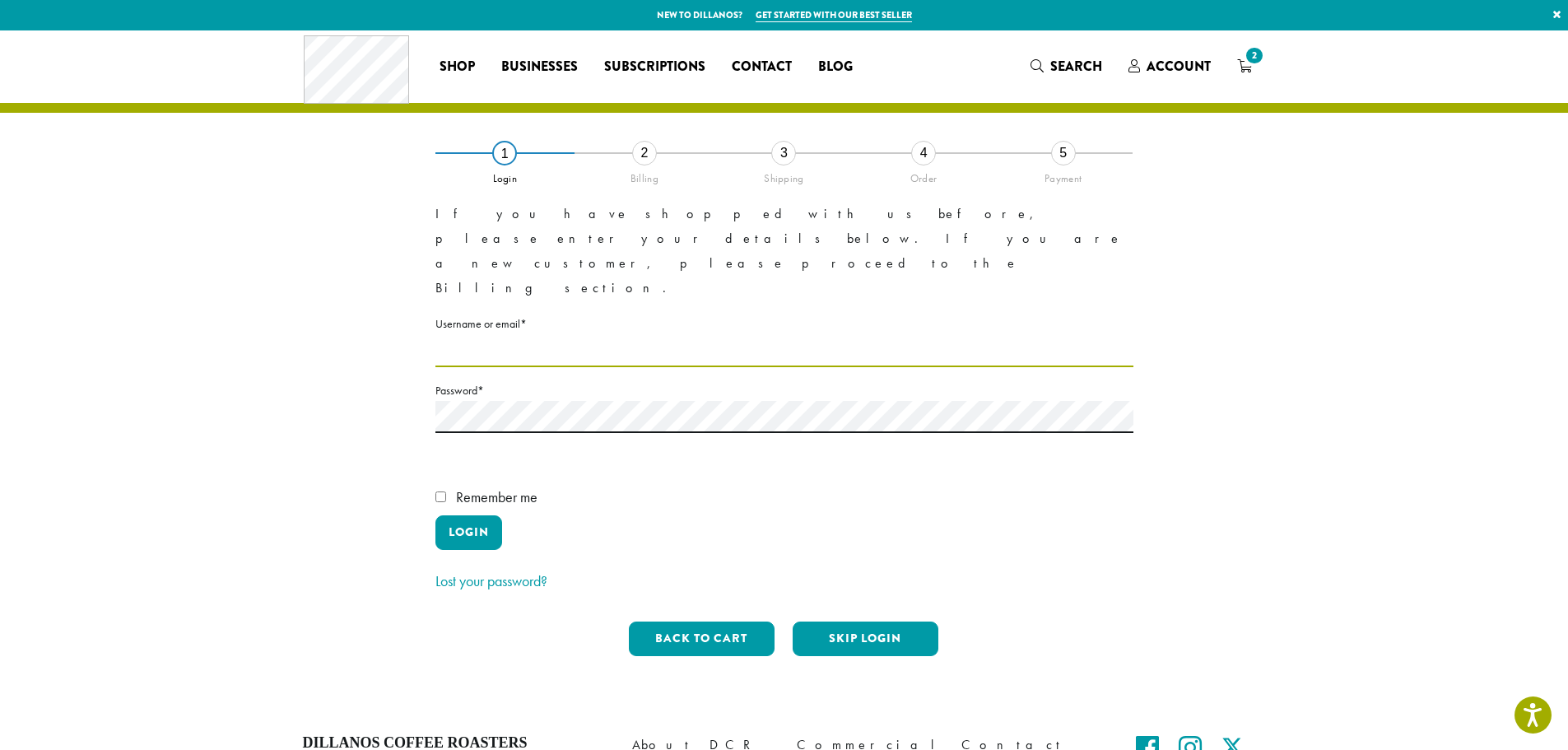
click at [561, 335] on input "Username or email * Required" at bounding box center [784, 351] width 698 height 32
